Goal: Entertainment & Leisure: Consume media (video, audio)

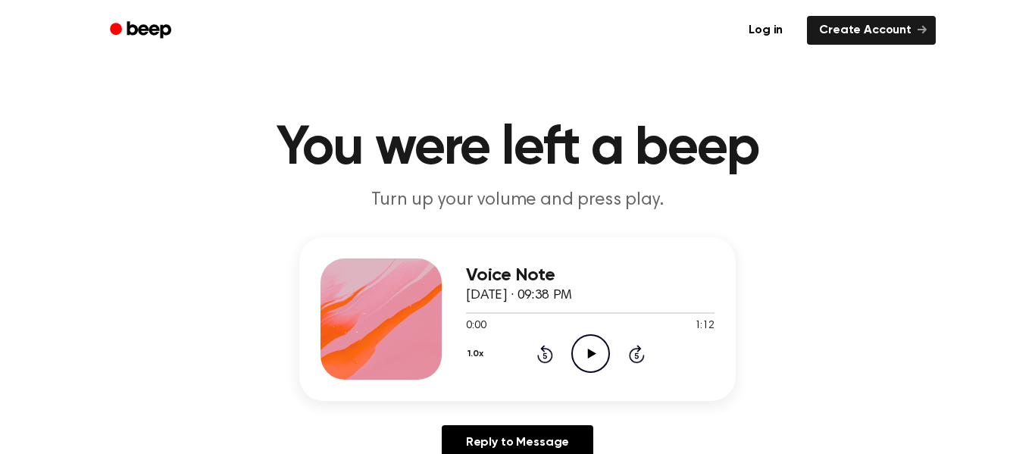
click at [586, 358] on icon "Play Audio" at bounding box center [590, 353] width 39 height 39
click at [604, 349] on icon "Play Audio" at bounding box center [590, 353] width 39 height 39
